Goal: Navigation & Orientation: Find specific page/section

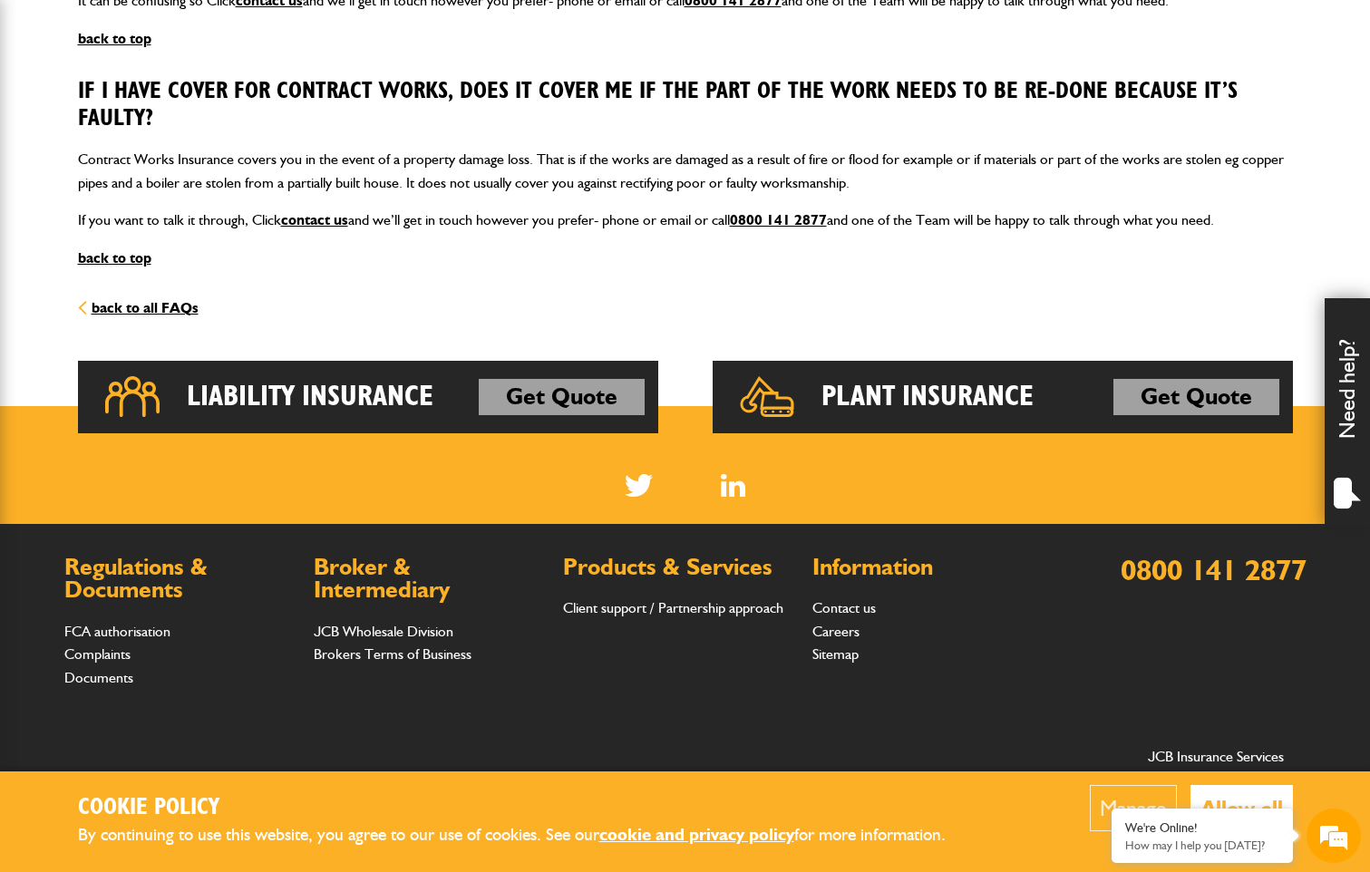
scroll to position [1402, 0]
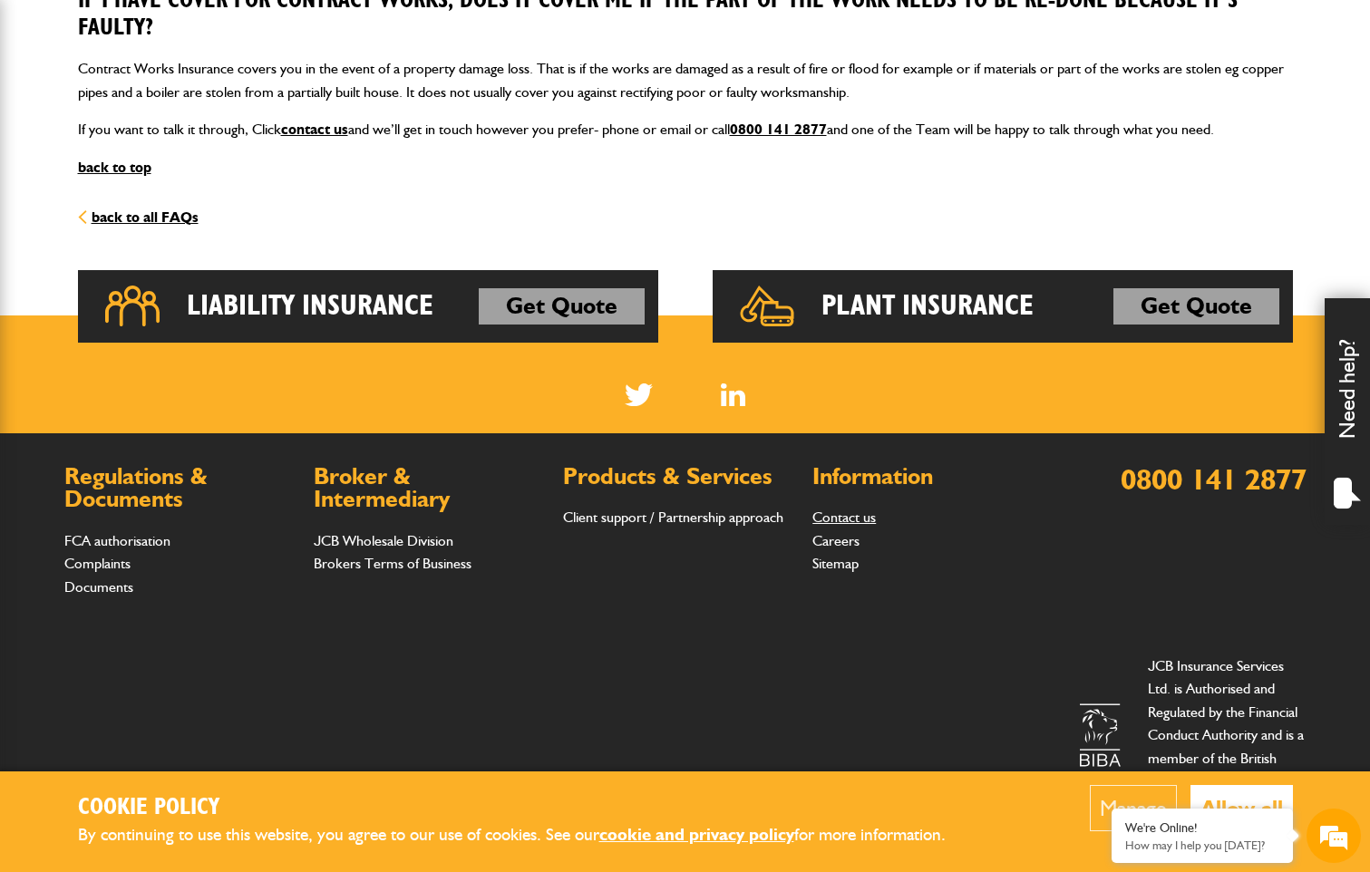
click at [833, 519] on link "Contact us" at bounding box center [843, 517] width 63 height 17
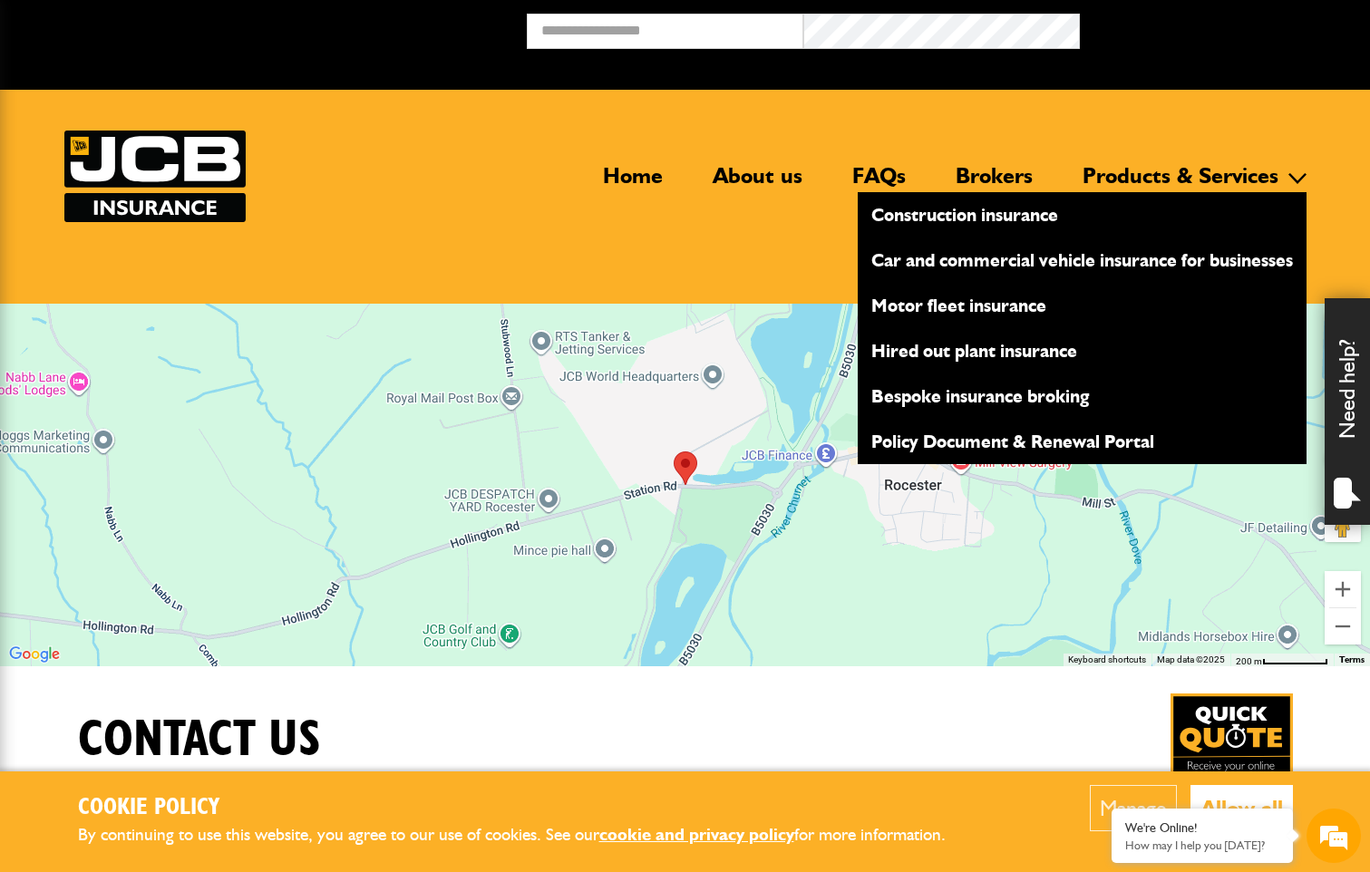
click at [1188, 173] on link "Products & Services" at bounding box center [1180, 183] width 223 height 42
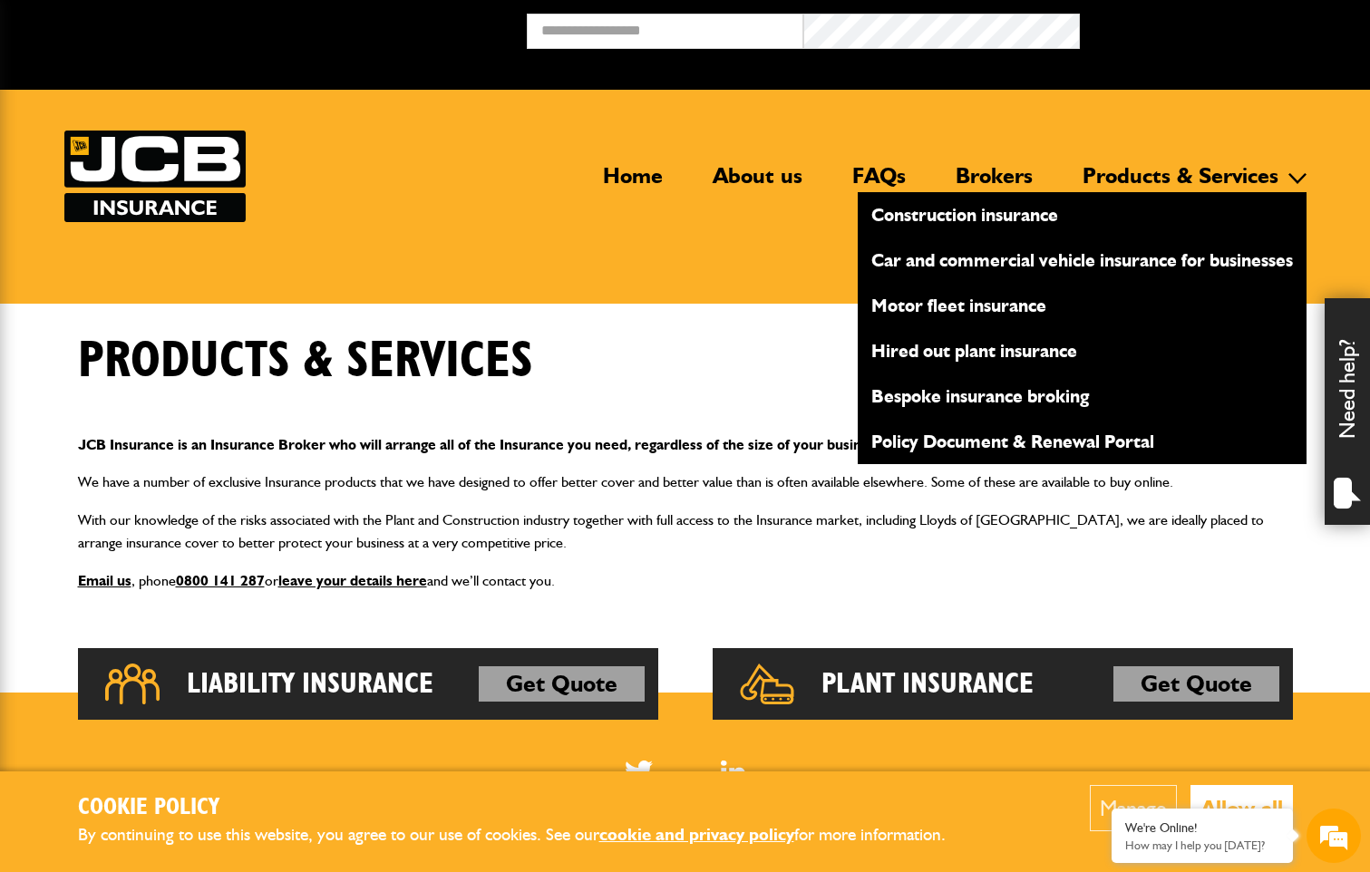
click at [951, 215] on link "Construction insurance" at bounding box center [1082, 214] width 449 height 31
